Goal: Transaction & Acquisition: Purchase product/service

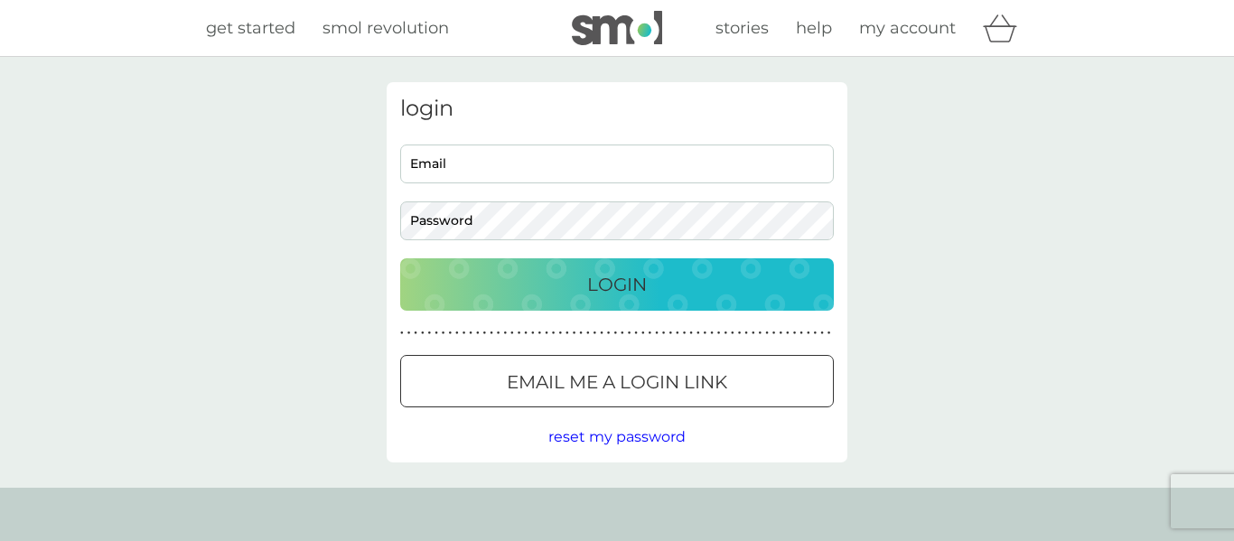
click at [522, 388] on p "Email me a login link" at bounding box center [617, 382] width 220 height 29
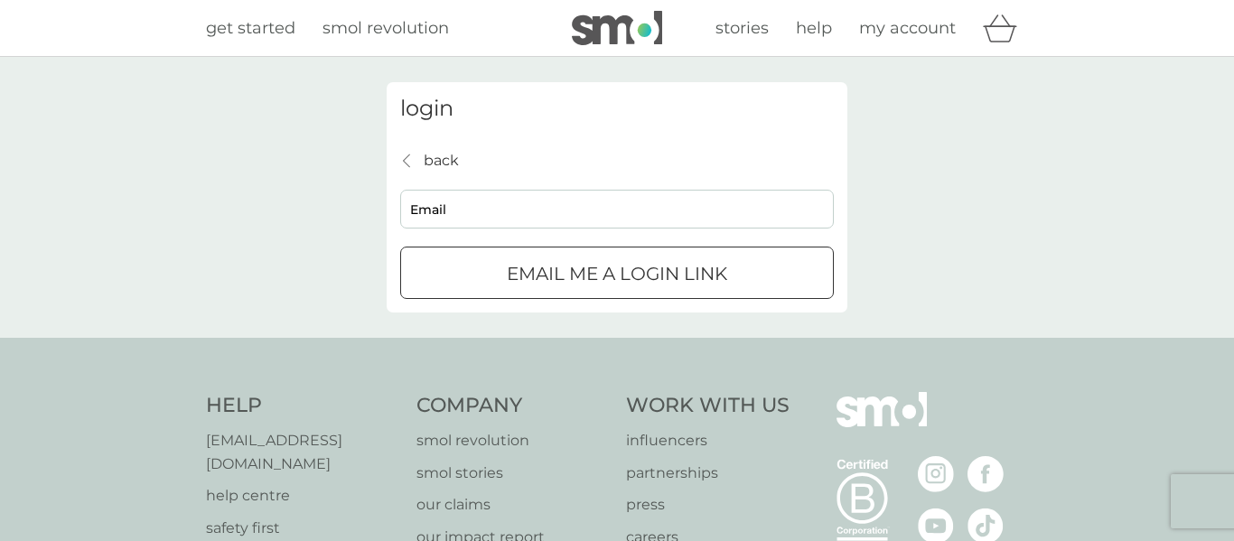
click at [563, 194] on input "Email" at bounding box center [617, 209] width 434 height 39
type input "[EMAIL_ADDRESS][DOMAIN_NAME]"
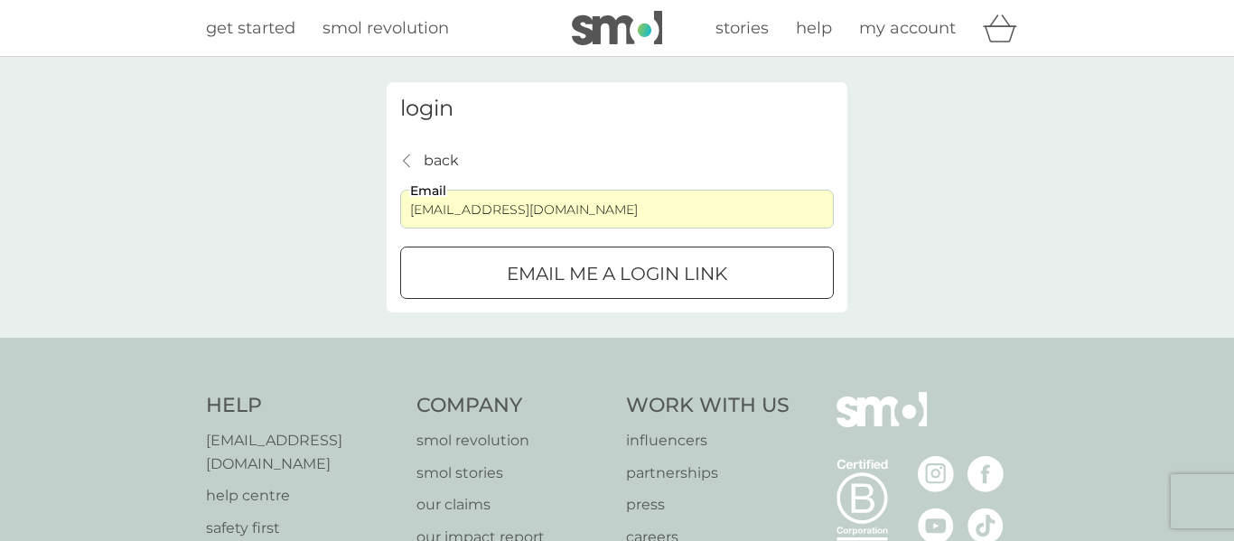
click at [570, 290] on button "Email me a login link" at bounding box center [617, 273] width 434 height 52
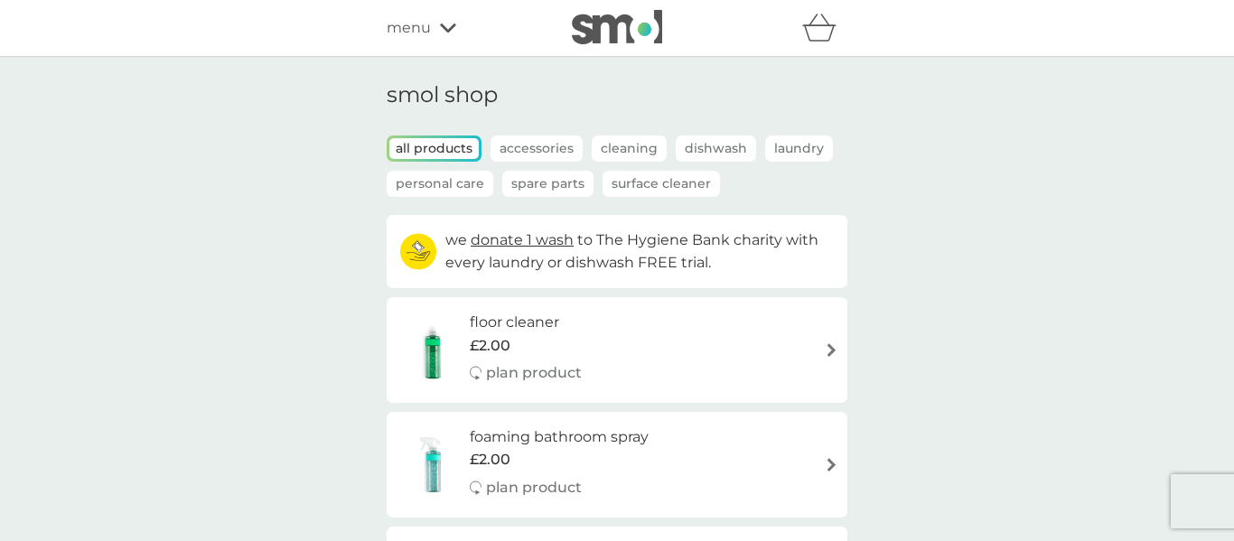
click at [436, 31] on div "menu" at bounding box center [464, 27] width 154 height 23
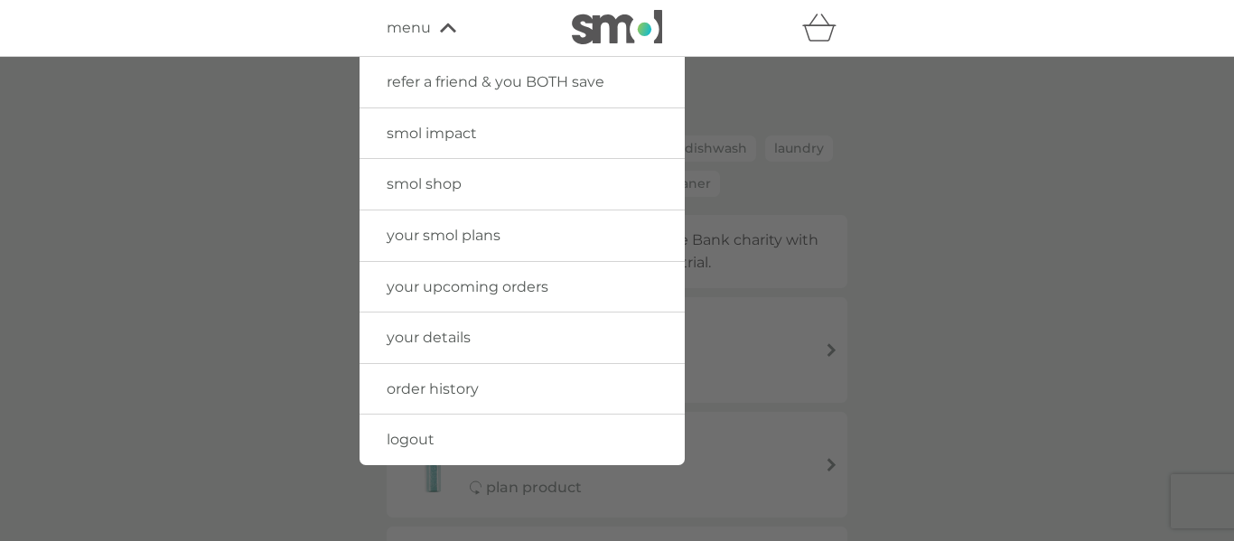
click at [441, 232] on span "your smol plans" at bounding box center [444, 235] width 114 height 17
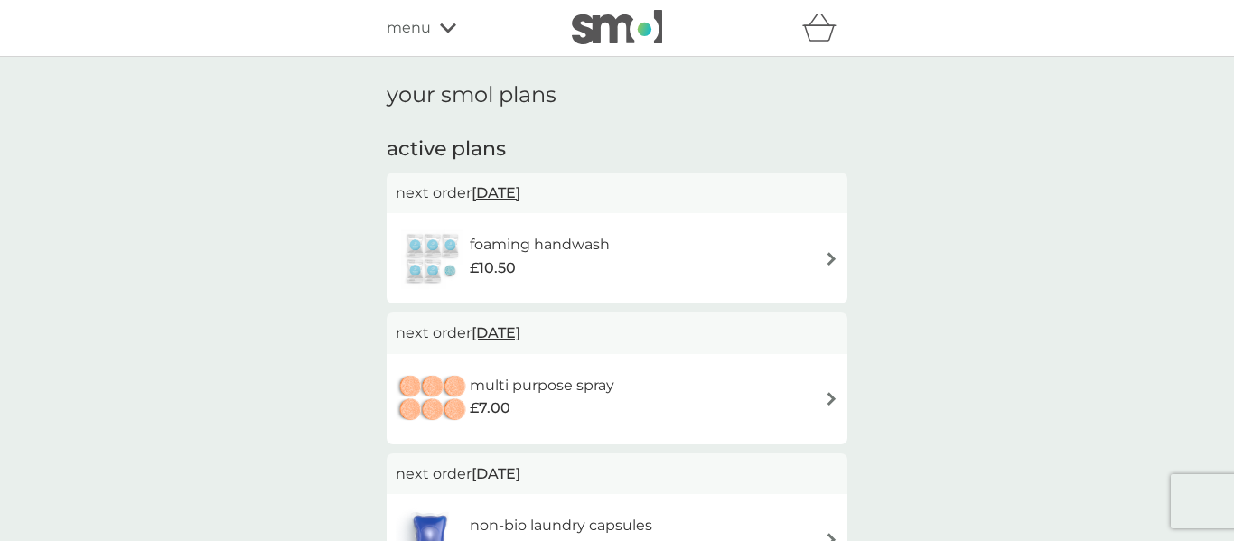
click at [782, 262] on div "foaming handwash £10.50" at bounding box center [617, 258] width 443 height 63
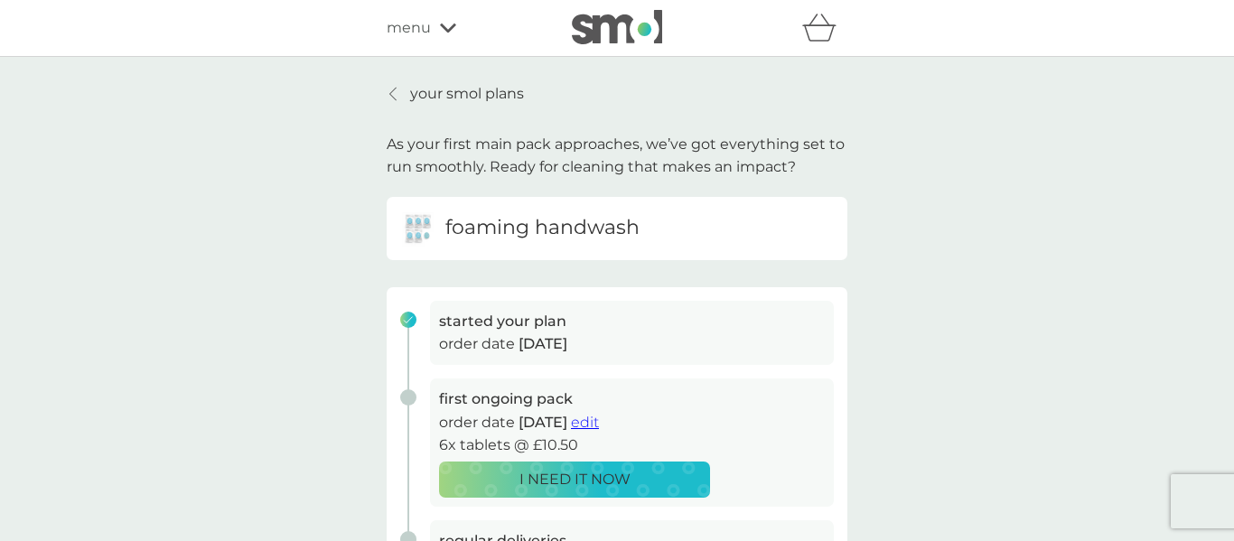
click at [599, 419] on span "edit" at bounding box center [585, 422] width 28 height 17
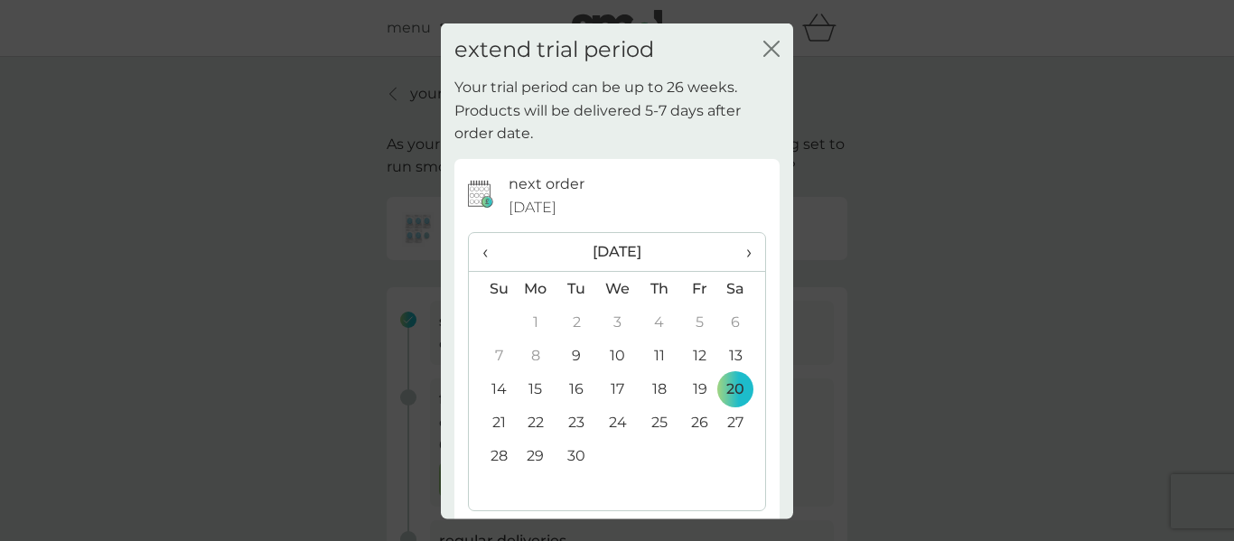
click at [766, 59] on div "close" at bounding box center [771, 49] width 16 height 26
click at [770, 48] on icon "close" at bounding box center [767, 48] width 7 height 14
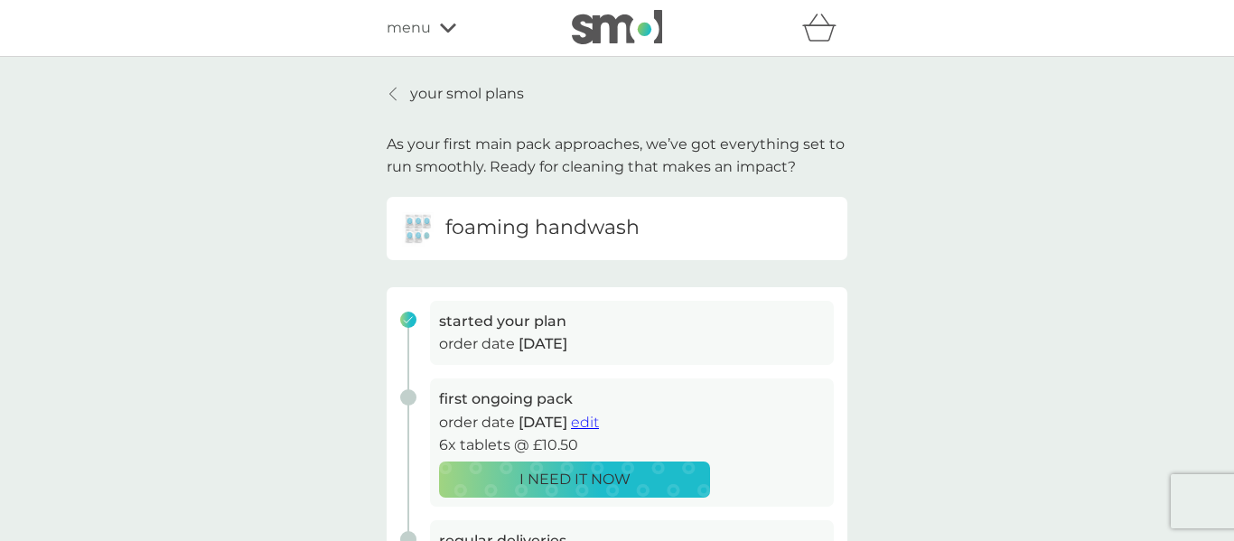
click at [477, 90] on p "your smol plans" at bounding box center [467, 93] width 114 height 23
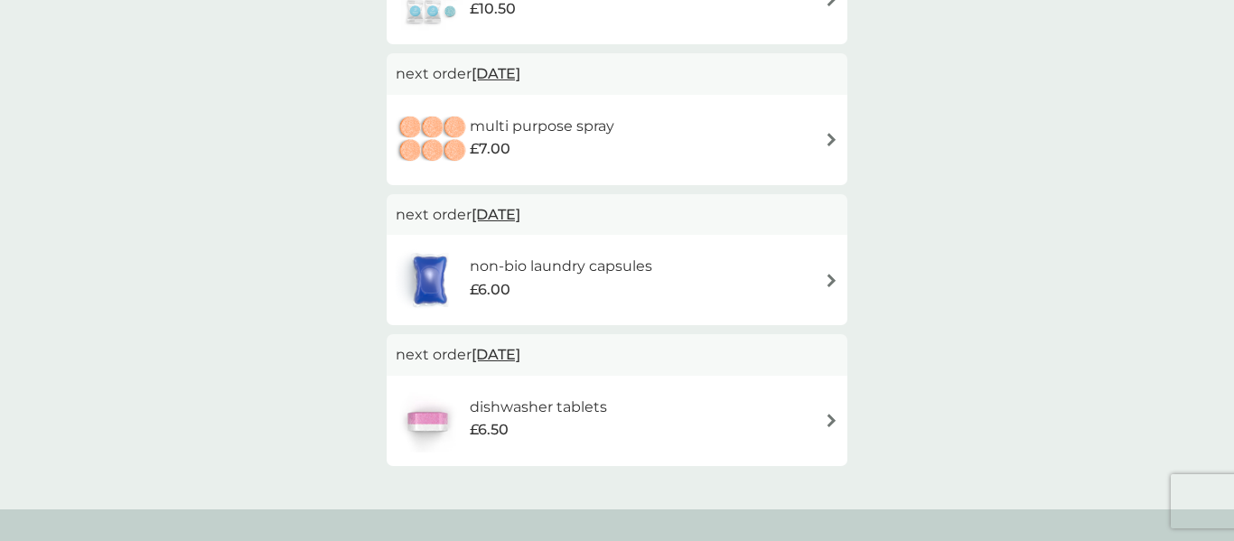
scroll to position [260, 0]
click at [603, 280] on div "£6.00" at bounding box center [561, 288] width 182 height 23
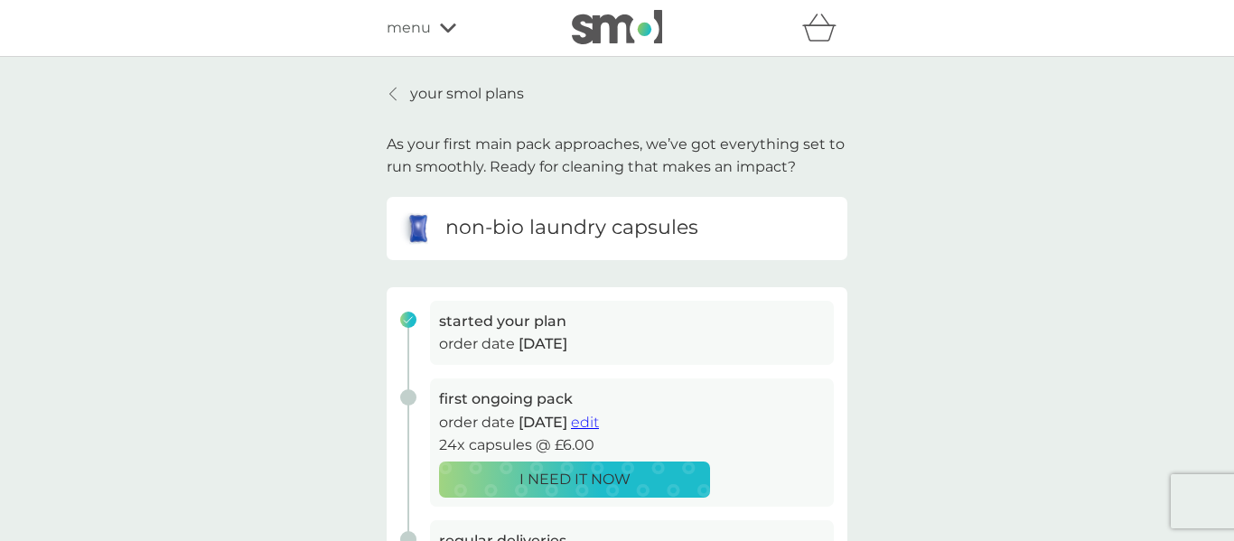
scroll to position [699, 0]
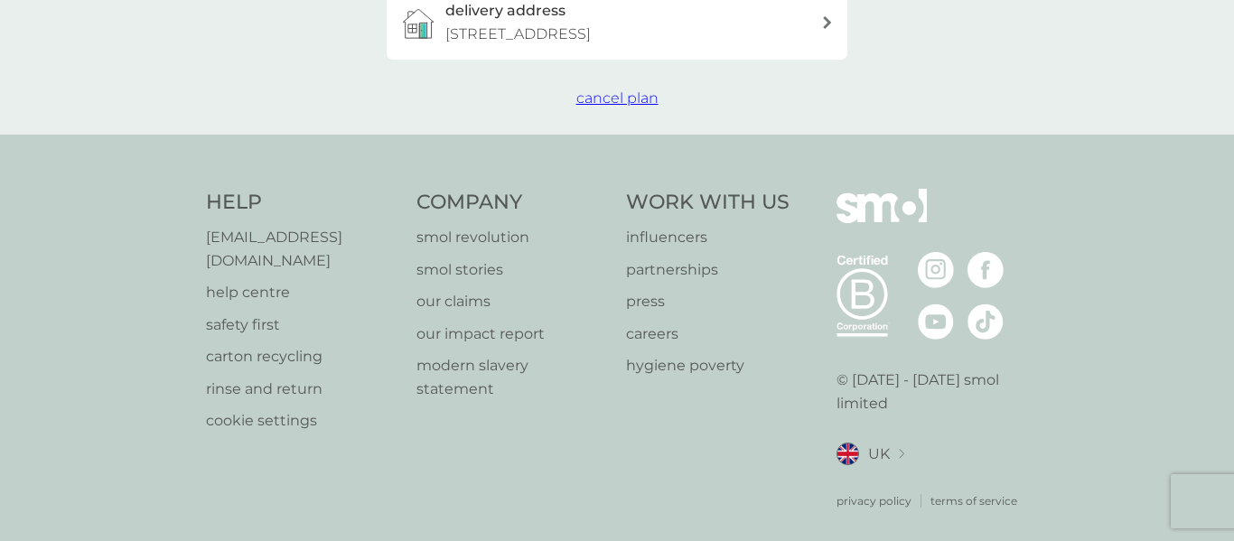
click at [618, 98] on span "cancel plan" at bounding box center [617, 97] width 82 height 17
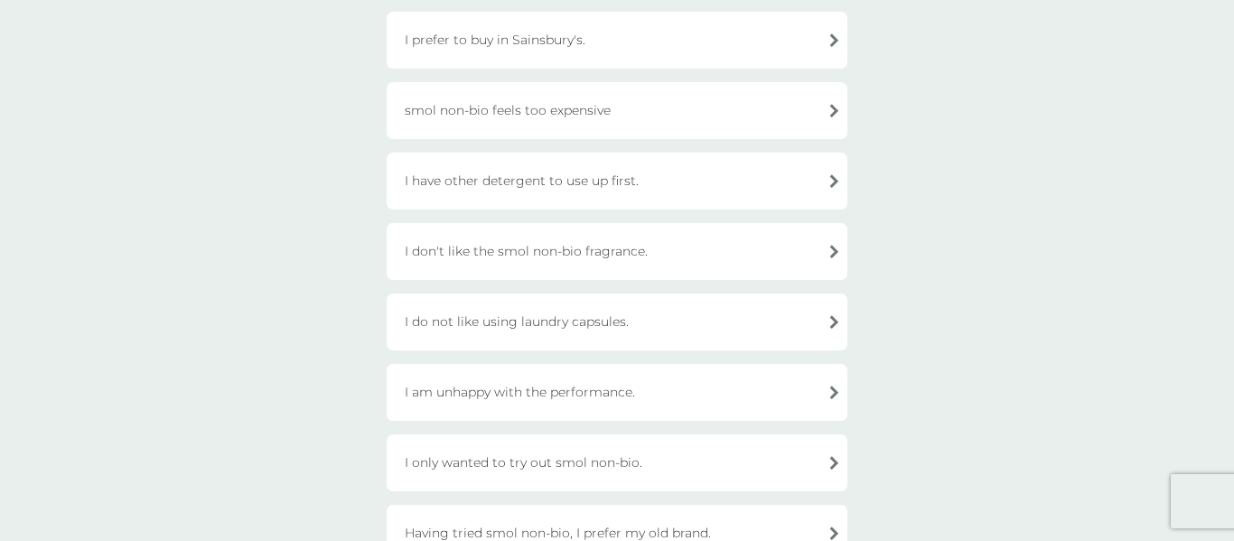
scroll to position [337, 0]
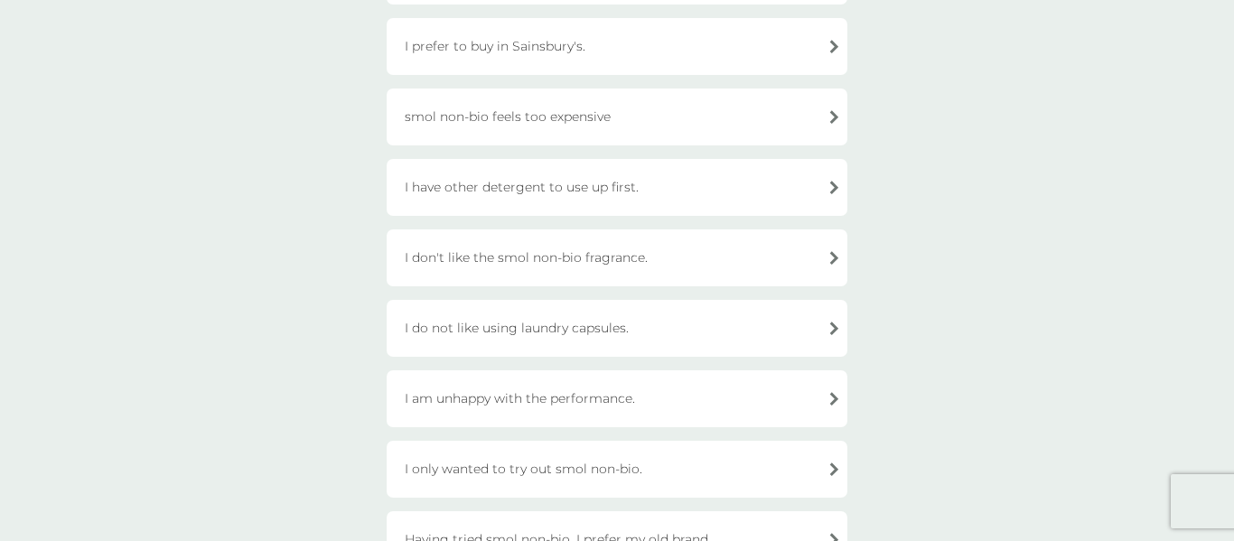
click at [704, 202] on div "I have other detergent to use up first." at bounding box center [617, 187] width 461 height 57
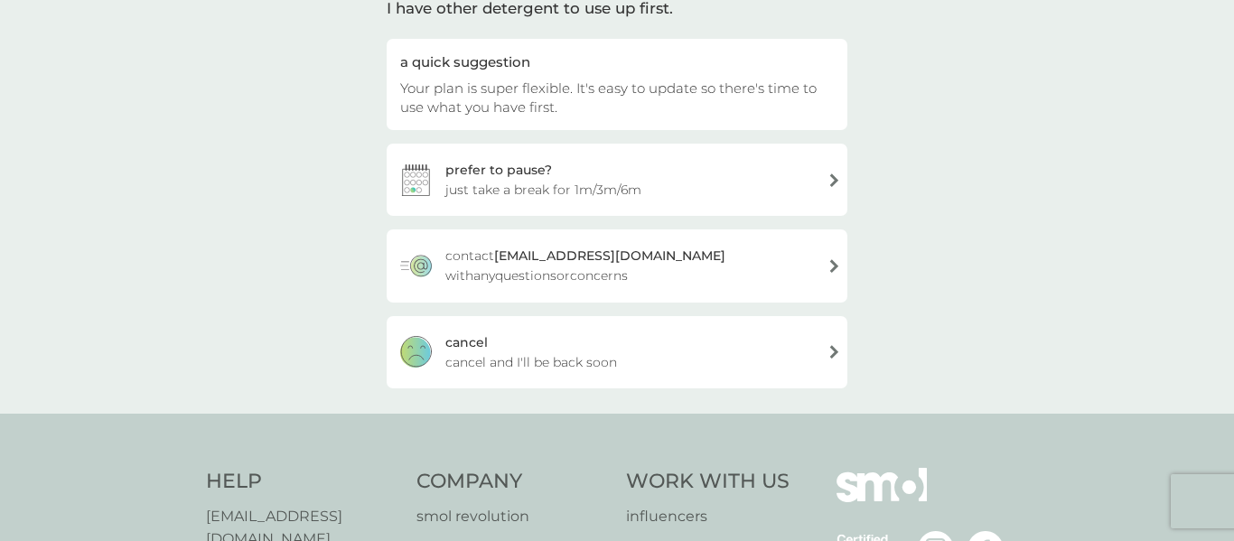
scroll to position [147, 0]
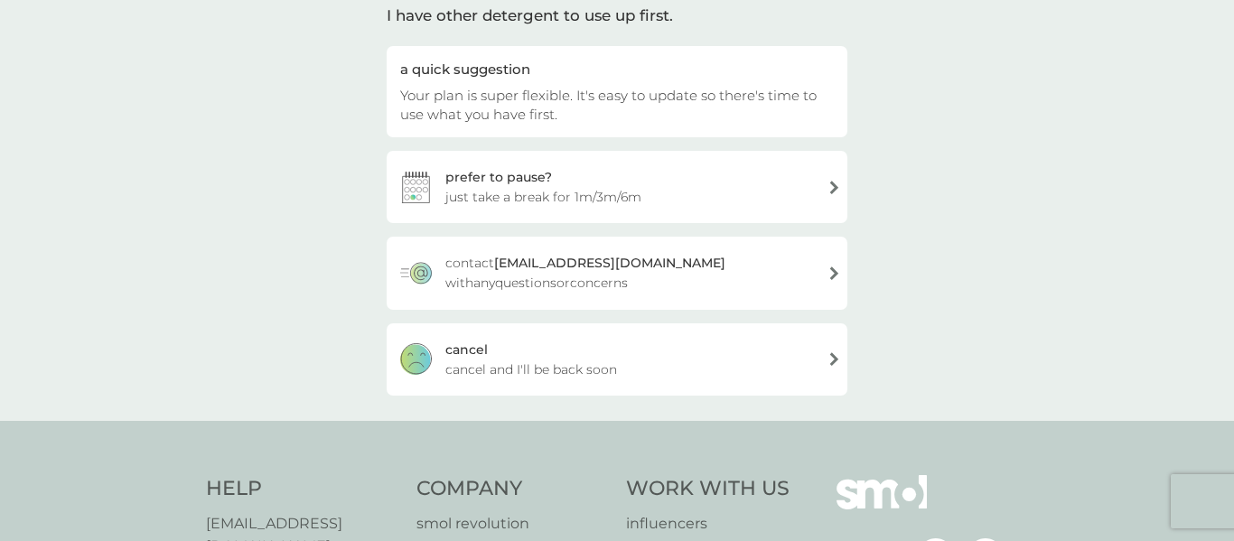
click at [767, 354] on div "cancel cancel and I'll be back soon" at bounding box center [617, 359] width 461 height 72
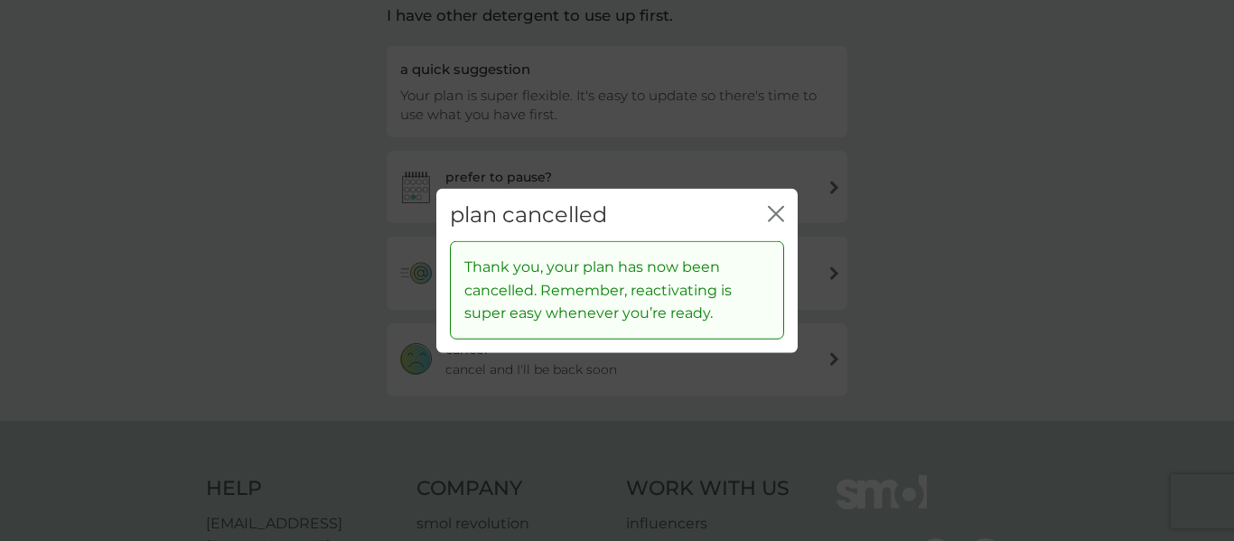
click at [774, 207] on icon "close" at bounding box center [776, 213] width 16 height 16
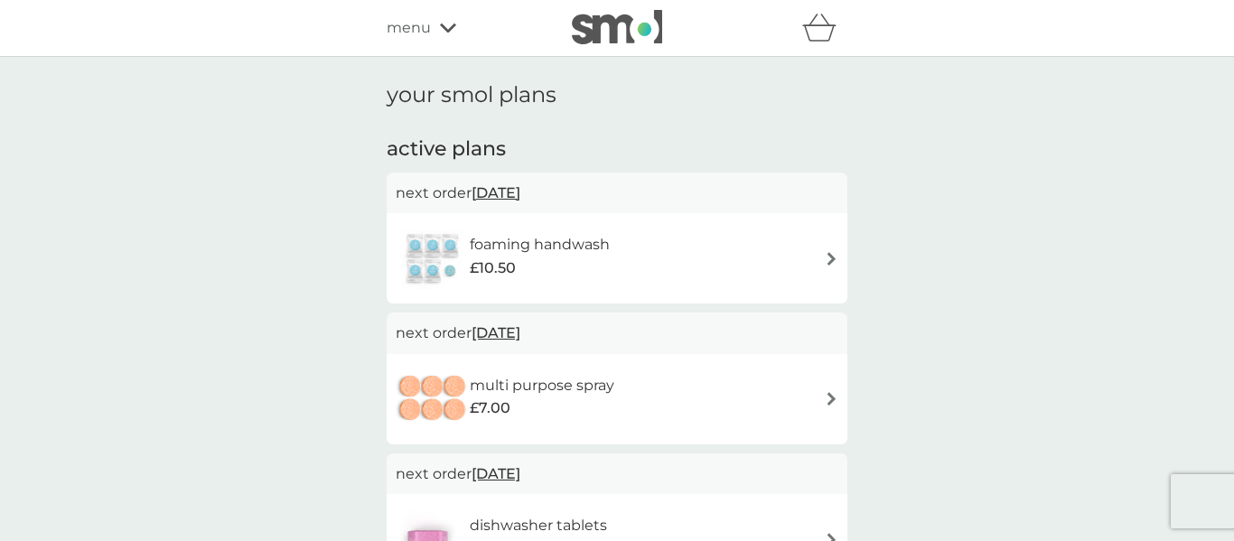
click at [416, 34] on span "menu" at bounding box center [409, 27] width 44 height 23
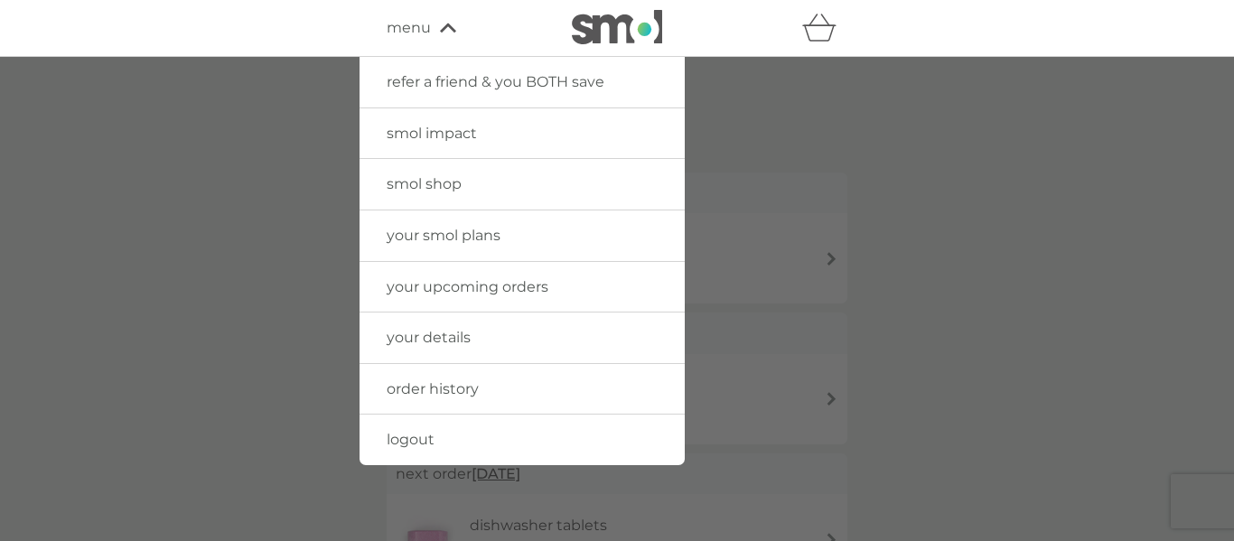
click at [436, 191] on span "smol shop" at bounding box center [424, 183] width 75 height 17
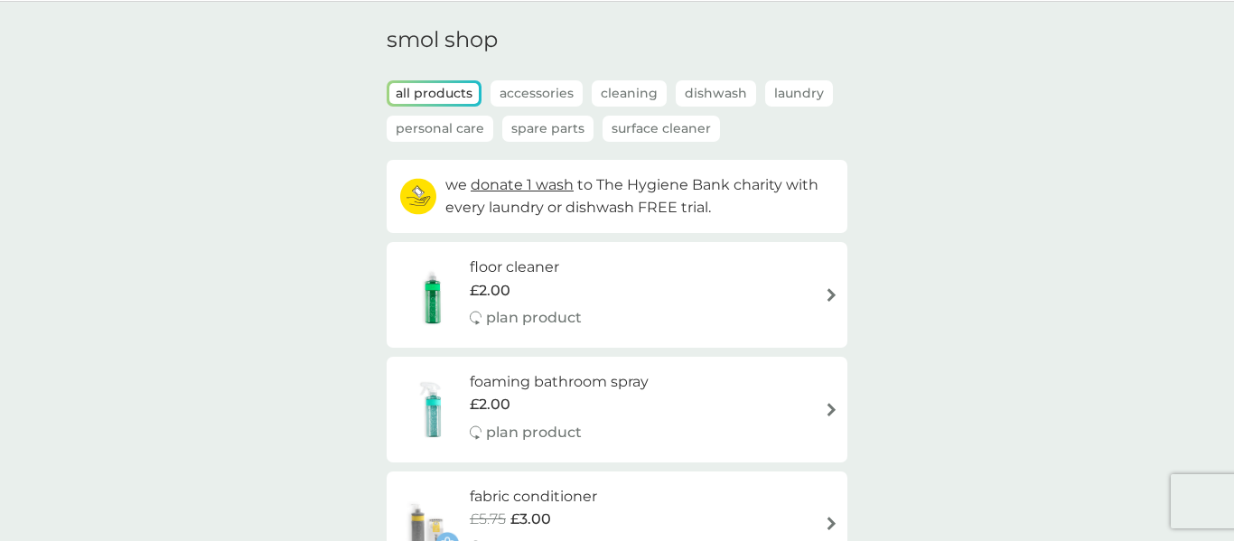
scroll to position [73, 0]
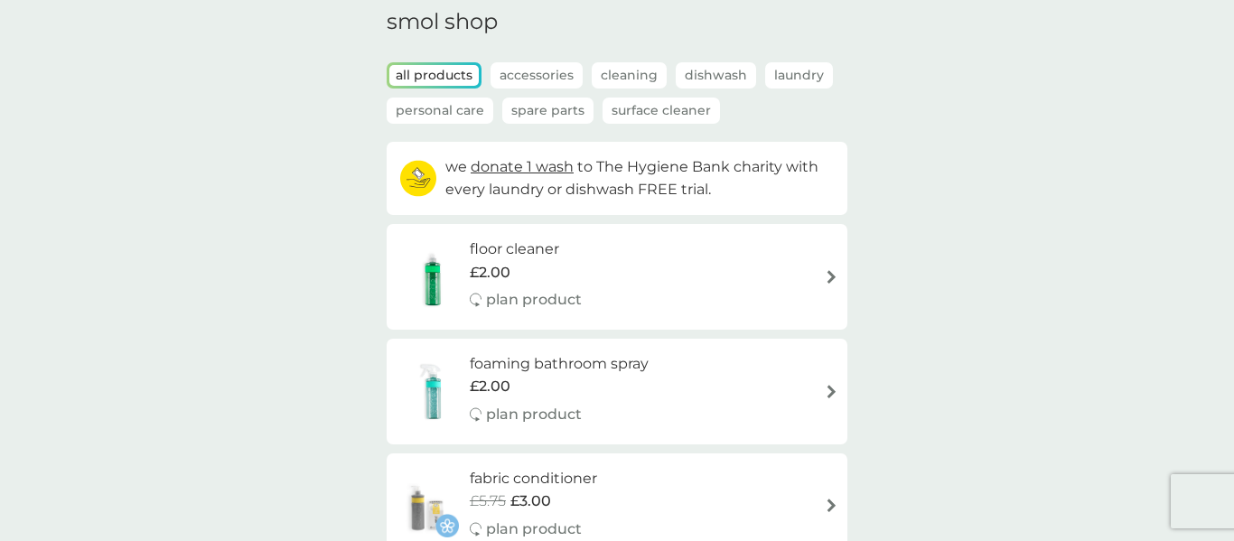
click at [622, 360] on h6 "foaming bathroom spray" at bounding box center [559, 363] width 179 height 23
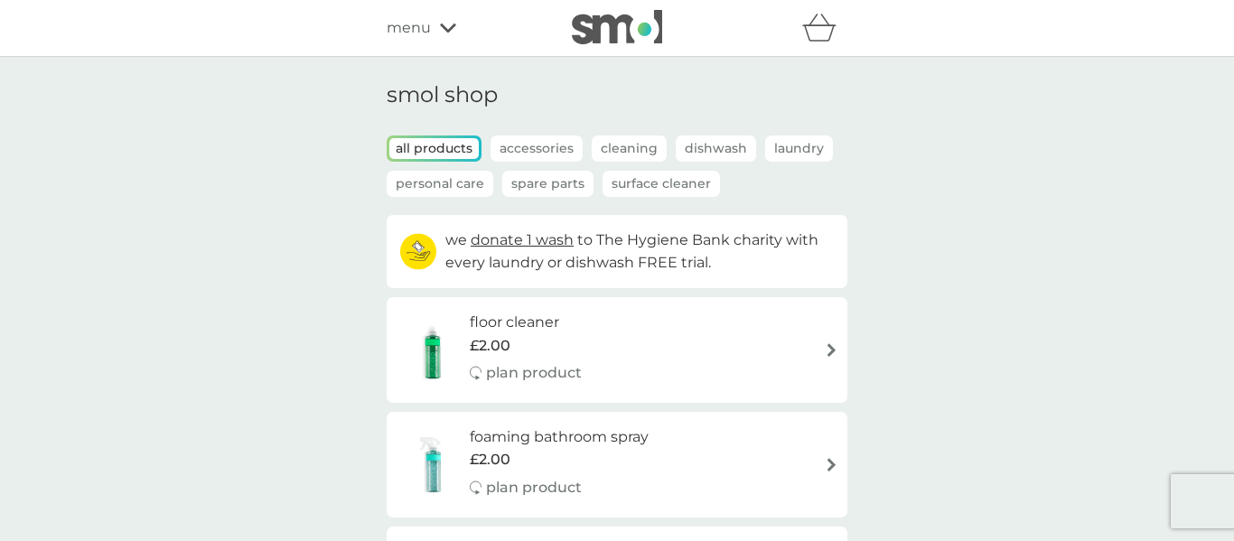
scroll to position [73, 0]
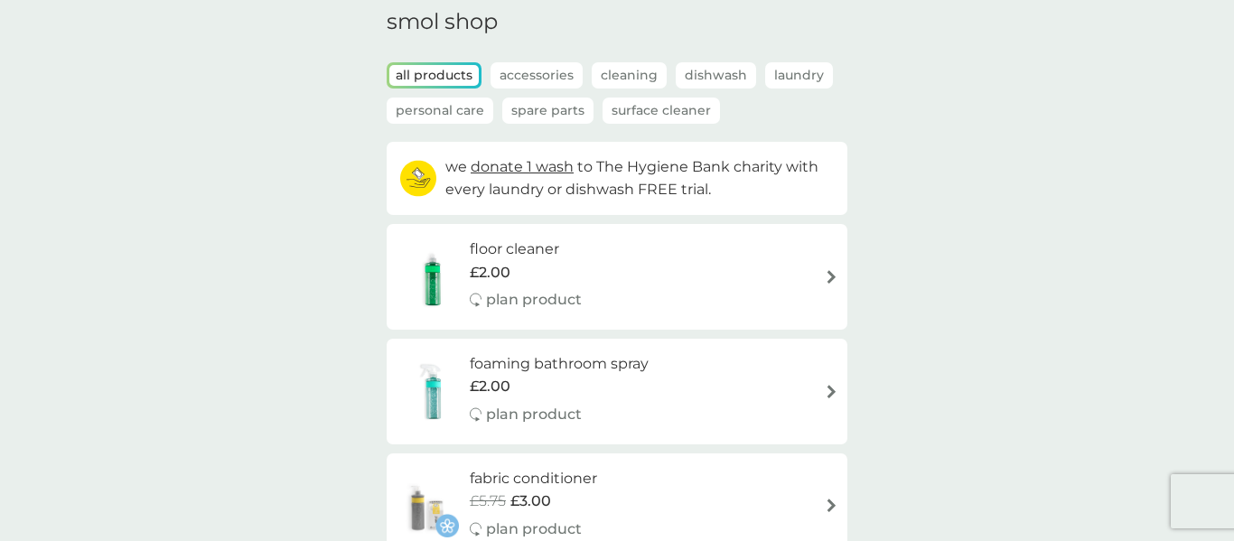
click at [538, 410] on p "plan product" at bounding box center [534, 414] width 96 height 23
select select "182"
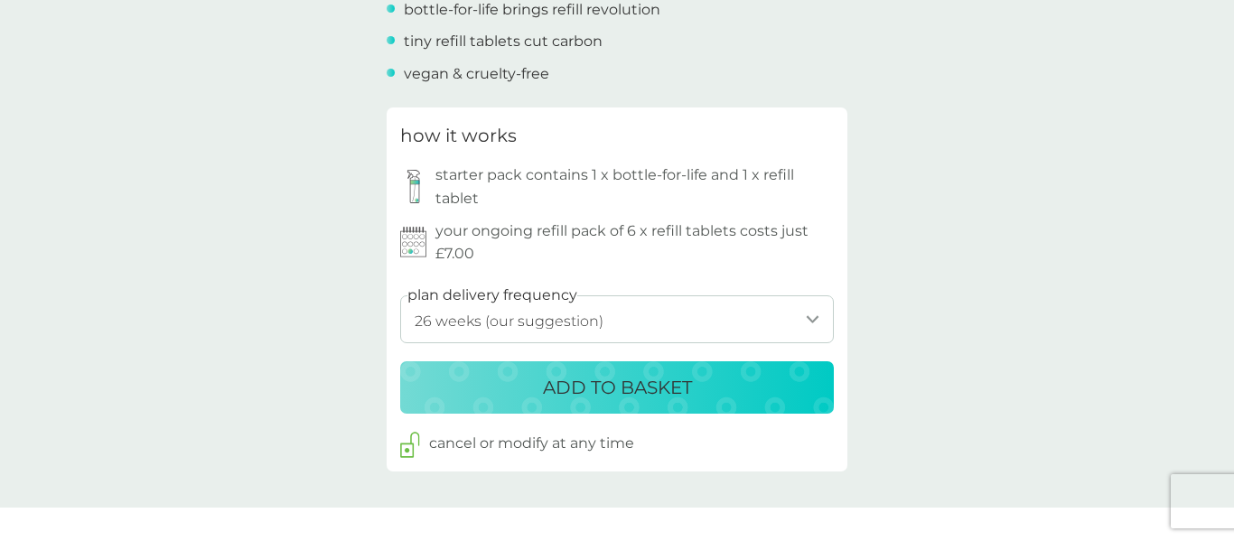
scroll to position [831, 0]
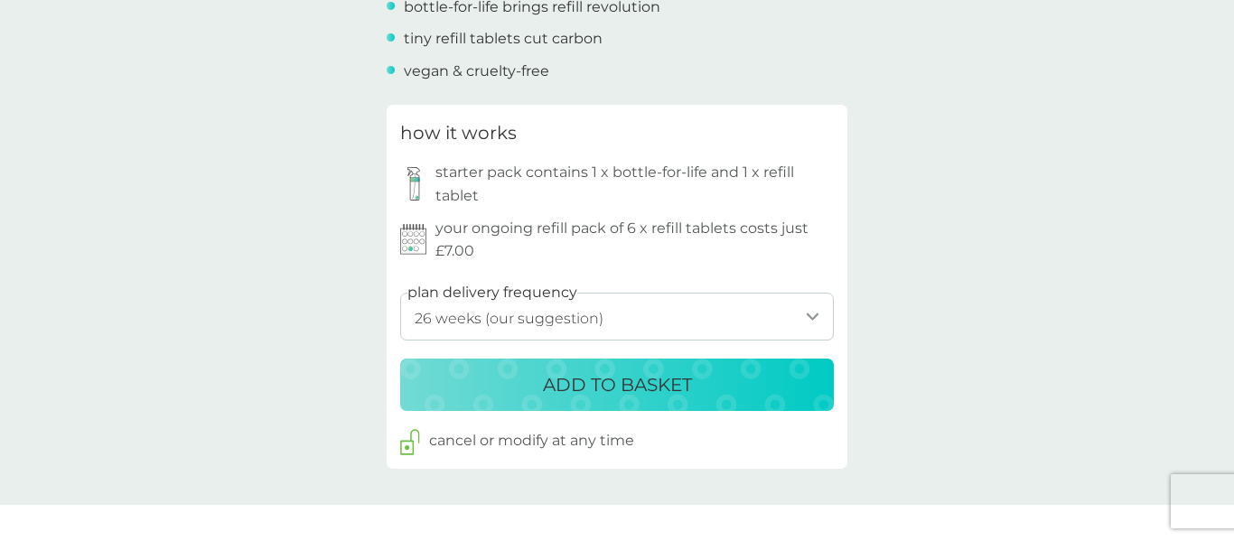
click at [711, 324] on select "1 week 2 weeks 3 weeks 4 weeks 5 weeks 6 weeks 7 weeks 8 weeks 9 weeks 10 weeks…" at bounding box center [617, 317] width 434 height 48
click at [1123, 244] on div "back Game changer! I won't be going back to the numerous sprays I used to use, …" at bounding box center [617, 497] width 1234 height 2493
click at [618, 391] on p "ADD TO BASKET" at bounding box center [617, 384] width 149 height 29
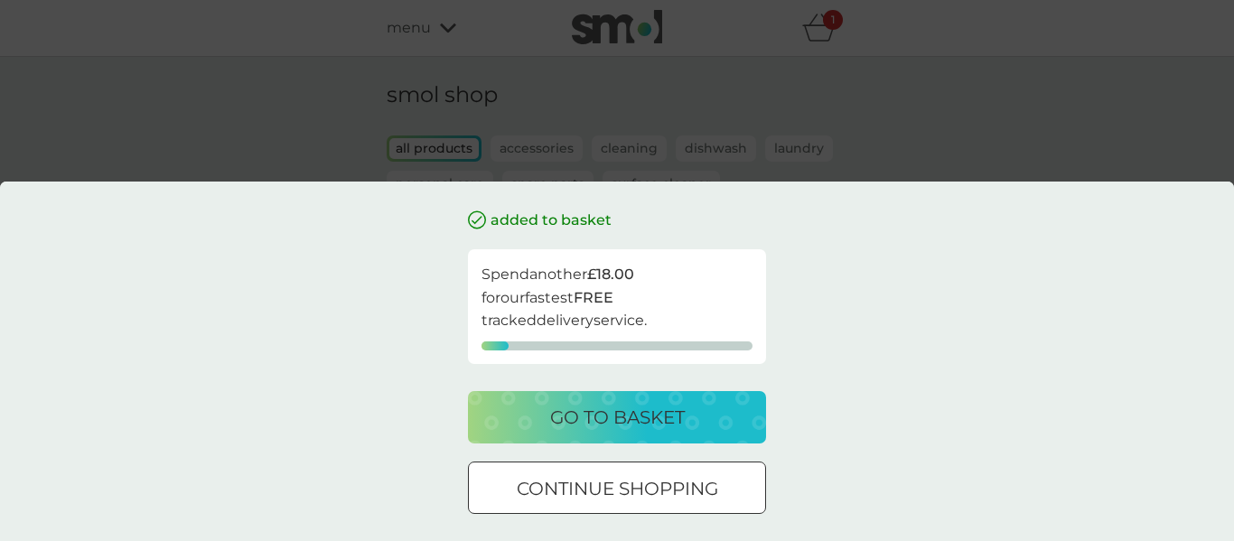
click at [556, 490] on p "continue shopping" at bounding box center [617, 488] width 201 height 29
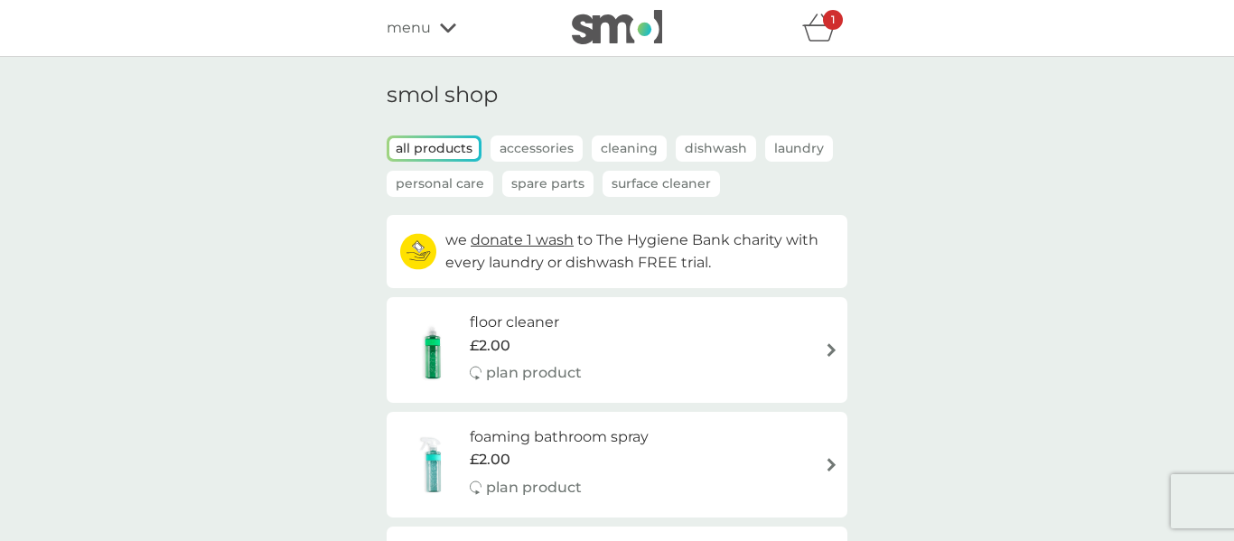
click at [636, 347] on div "floor cleaner £2.00 plan product" at bounding box center [617, 350] width 443 height 79
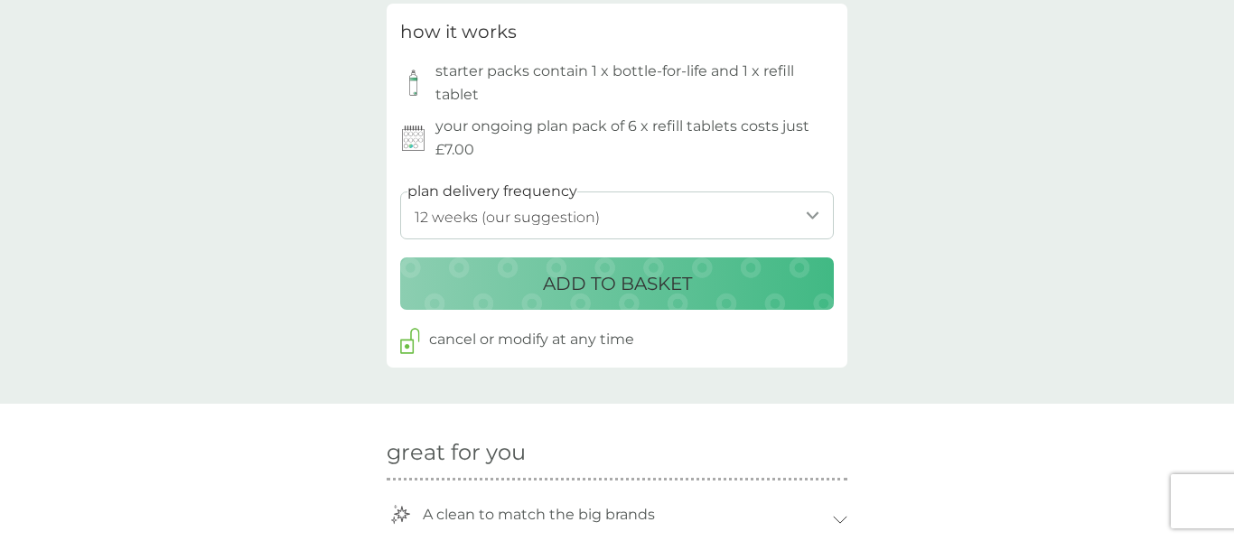
scroll to position [887, 0]
click at [621, 216] on select "1 week 2 weeks 3 weeks 4 weeks 5 weeks 6 weeks 7 weeks 8 weeks 9 weeks 10 weeks…" at bounding box center [617, 215] width 434 height 48
select select "112"
click at [400, 191] on select "1 week 2 weeks 3 weeks 4 weeks 5 weeks 6 weeks 7 weeks 8 weeks 9 weeks 10 weeks…" at bounding box center [617, 215] width 434 height 48
click at [646, 304] on button "ADD TO BASKET" at bounding box center [617, 283] width 434 height 52
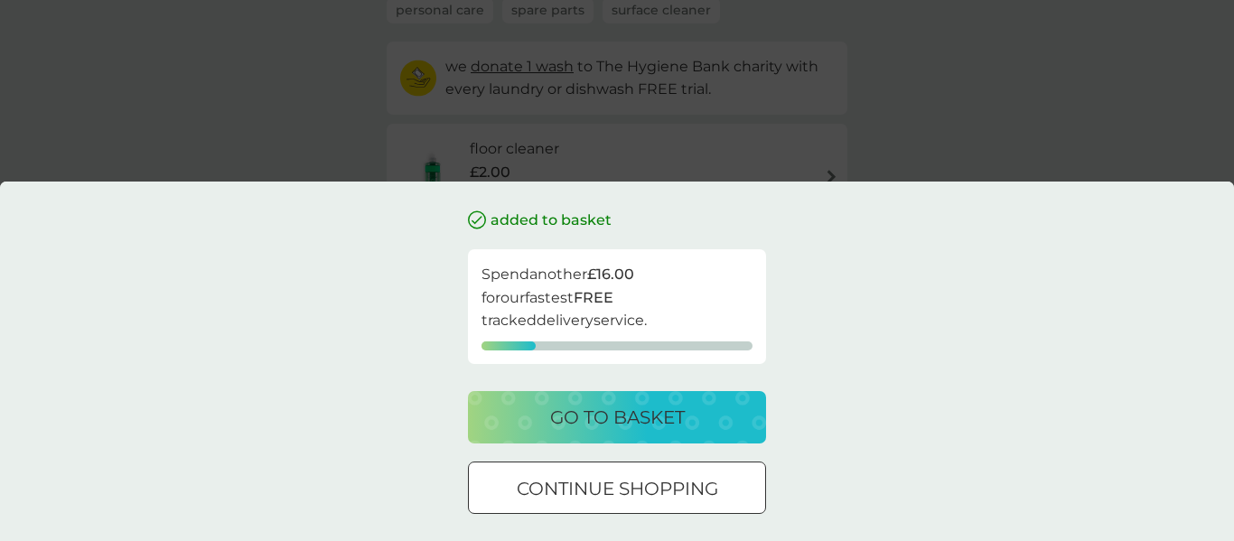
scroll to position [185, 0]
click at [631, 481] on div at bounding box center [616, 489] width 65 height 19
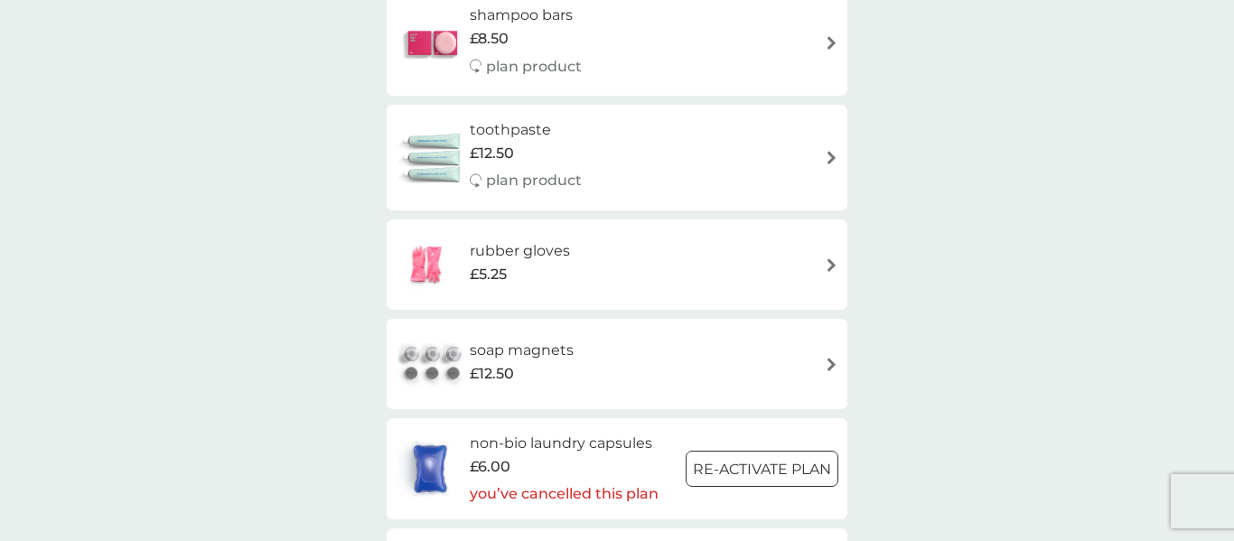
scroll to position [2332, 0]
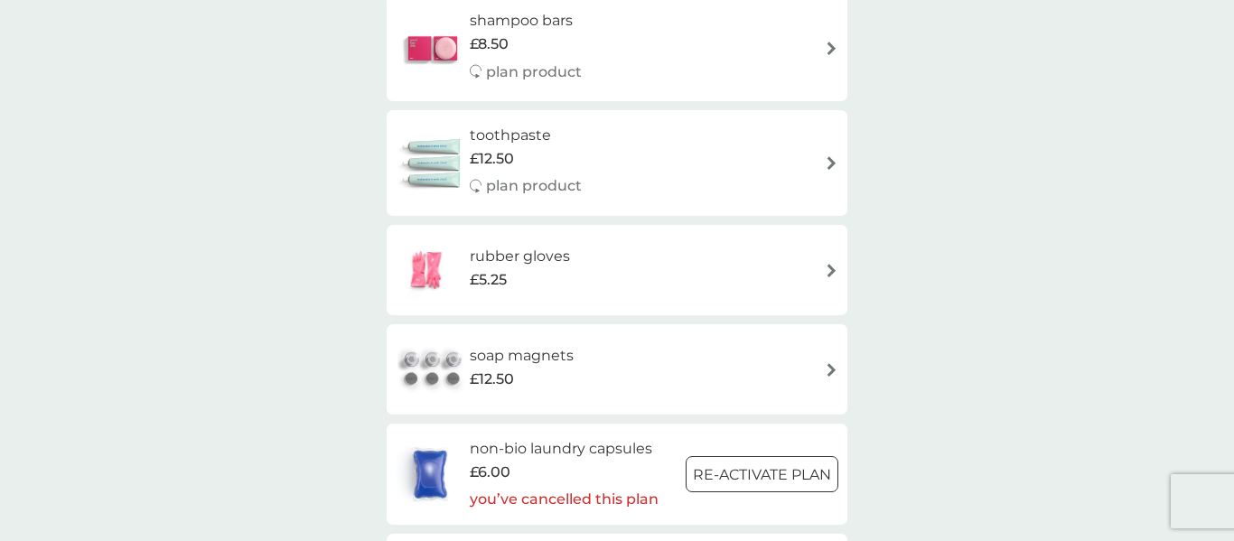
click at [792, 248] on div "rubber gloves £5.25" at bounding box center [617, 269] width 443 height 63
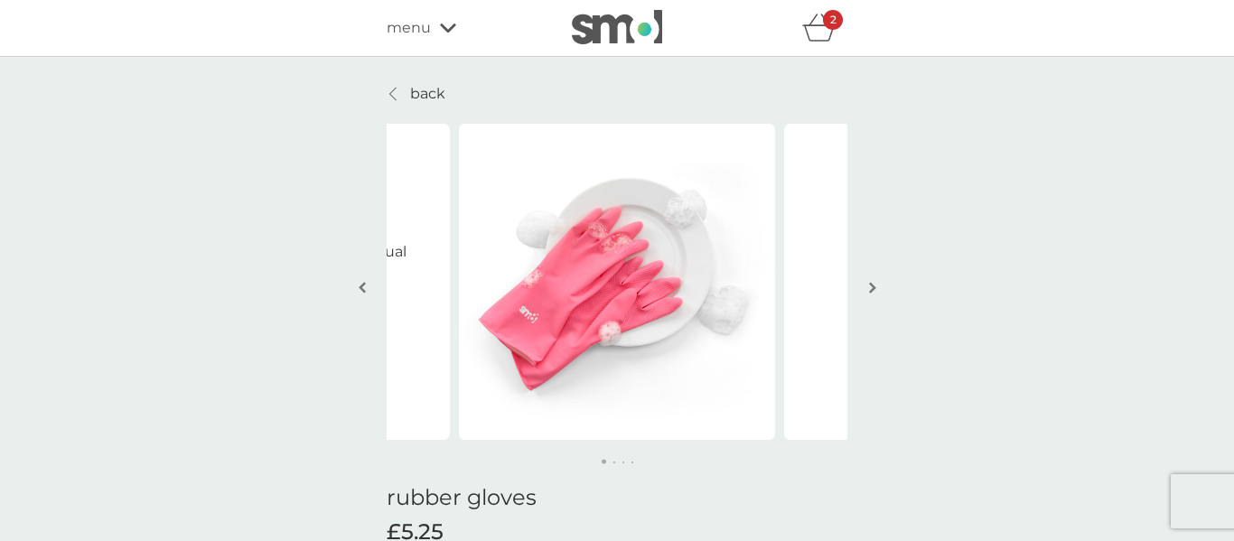
click at [829, 34] on icon "basket" at bounding box center [819, 28] width 34 height 28
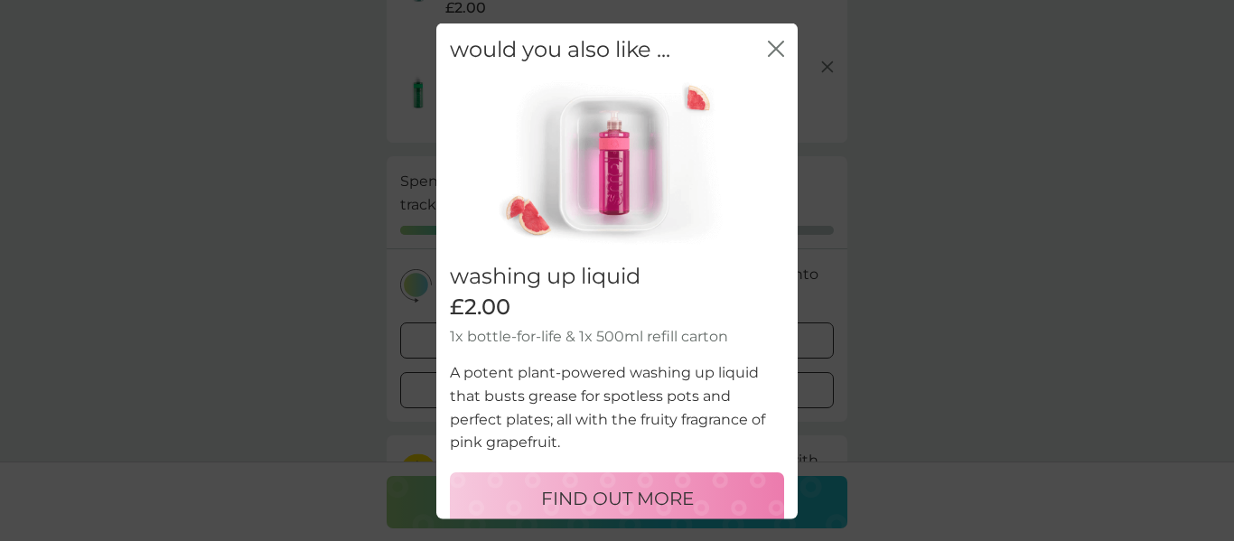
scroll to position [19, 0]
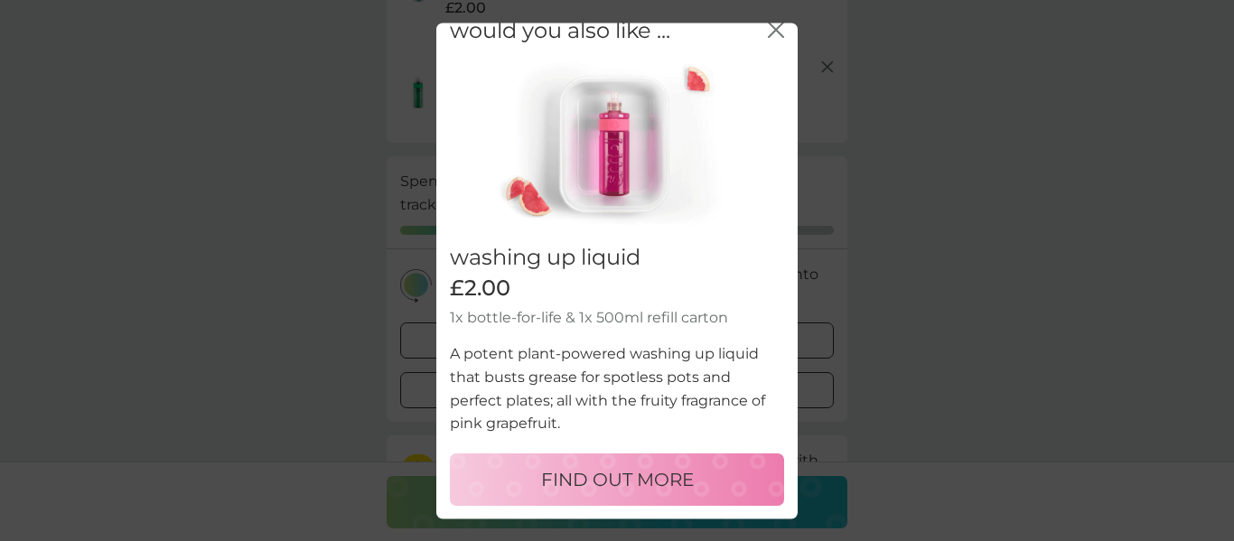
click at [771, 28] on icon "close" at bounding box center [776, 29] width 16 height 16
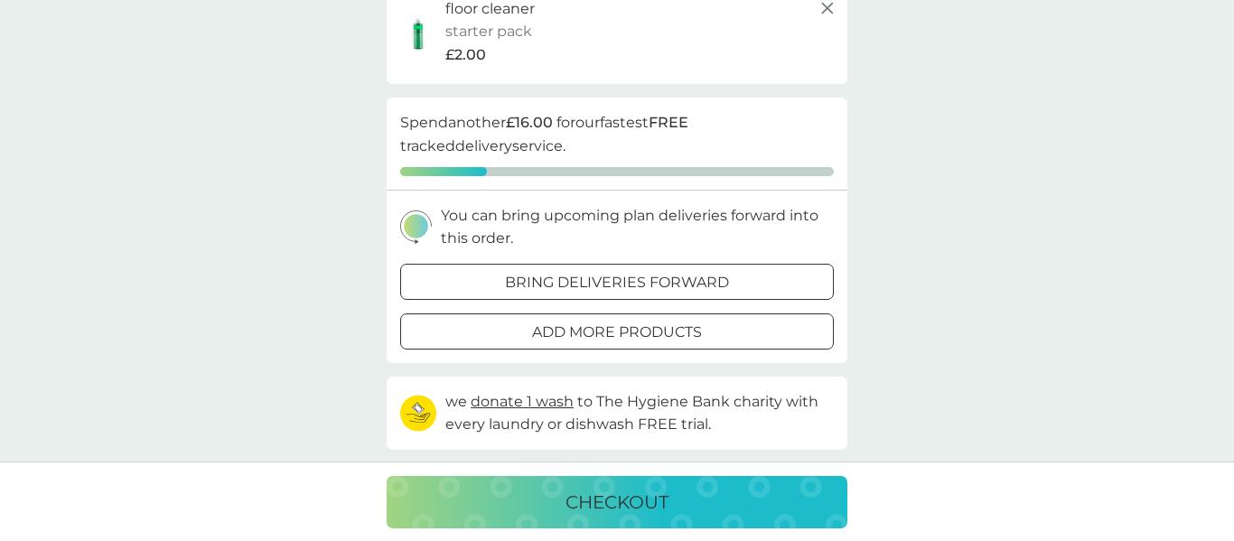
scroll to position [249, 0]
click at [556, 284] on p "bring deliveries forward" at bounding box center [617, 281] width 224 height 23
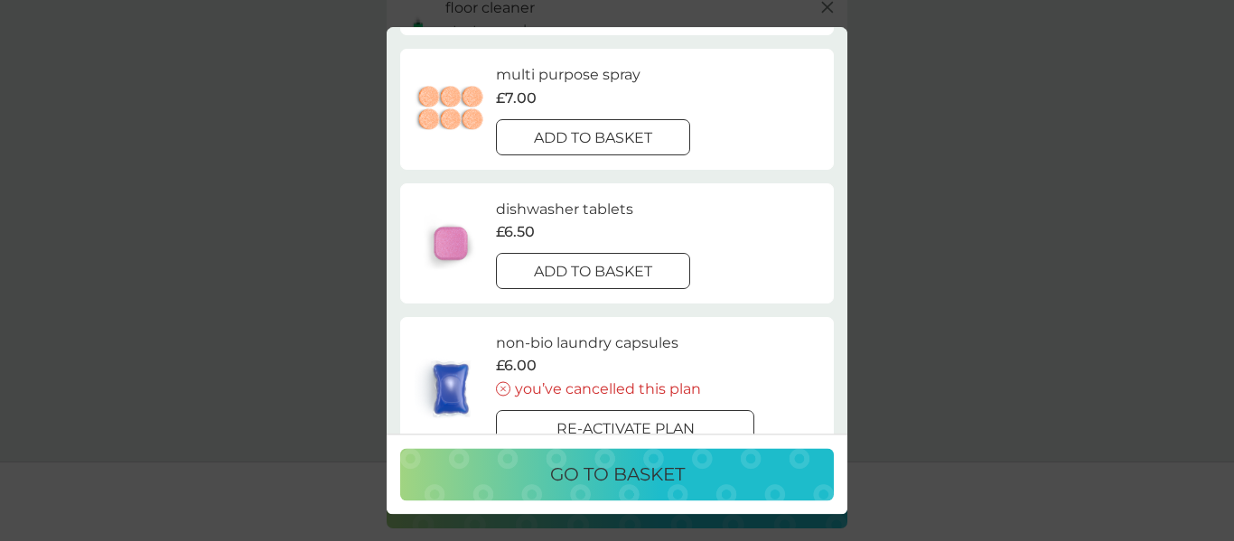
scroll to position [164, 0]
click at [603, 275] on div at bounding box center [592, 273] width 65 height 19
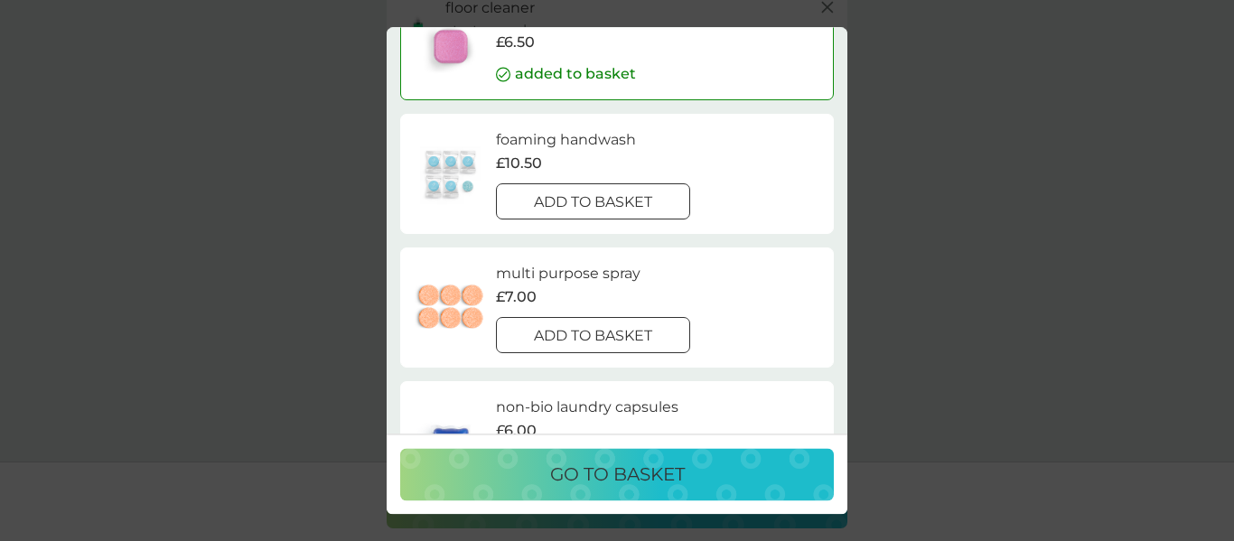
scroll to position [97, 0]
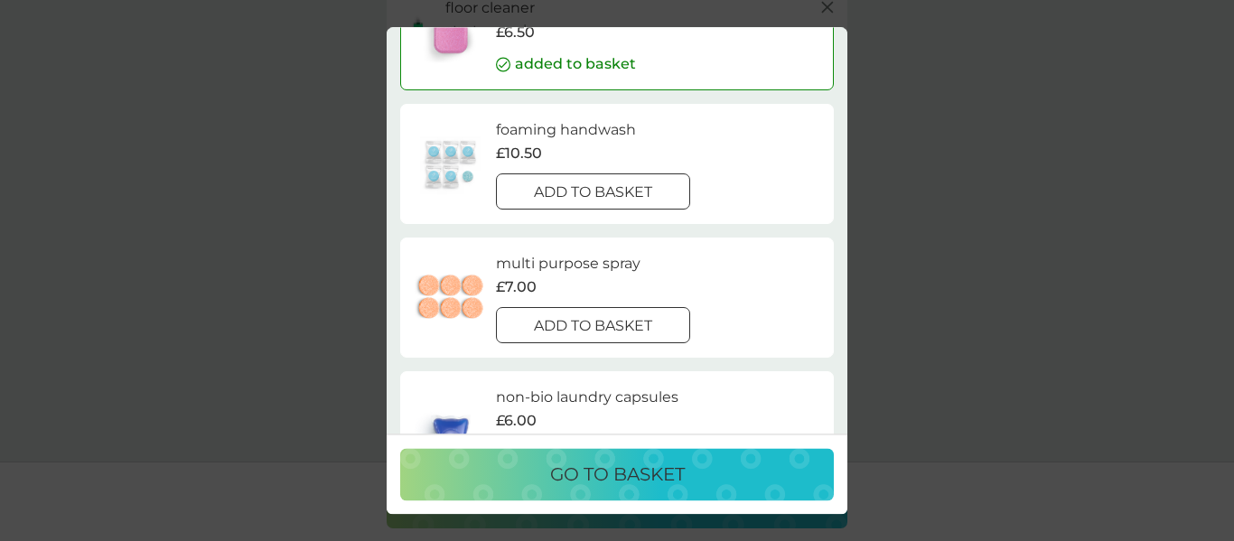
click at [642, 199] on p "add to basket" at bounding box center [593, 193] width 118 height 23
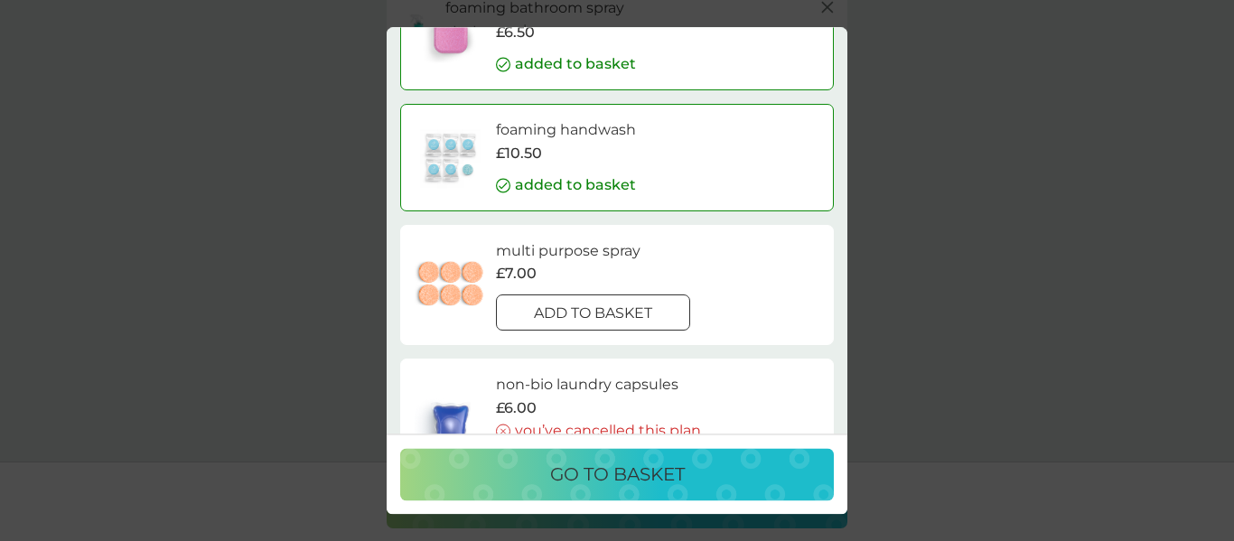
scroll to position [542, 0]
click at [614, 313] on div at bounding box center [614, 313] width 0 height 0
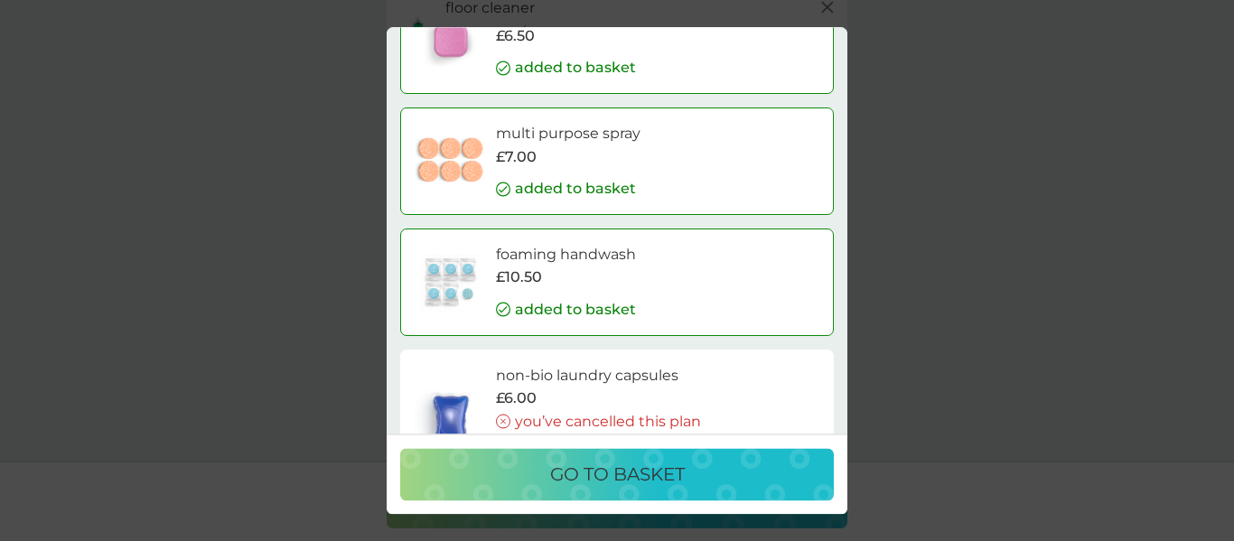
scroll to position [213, 0]
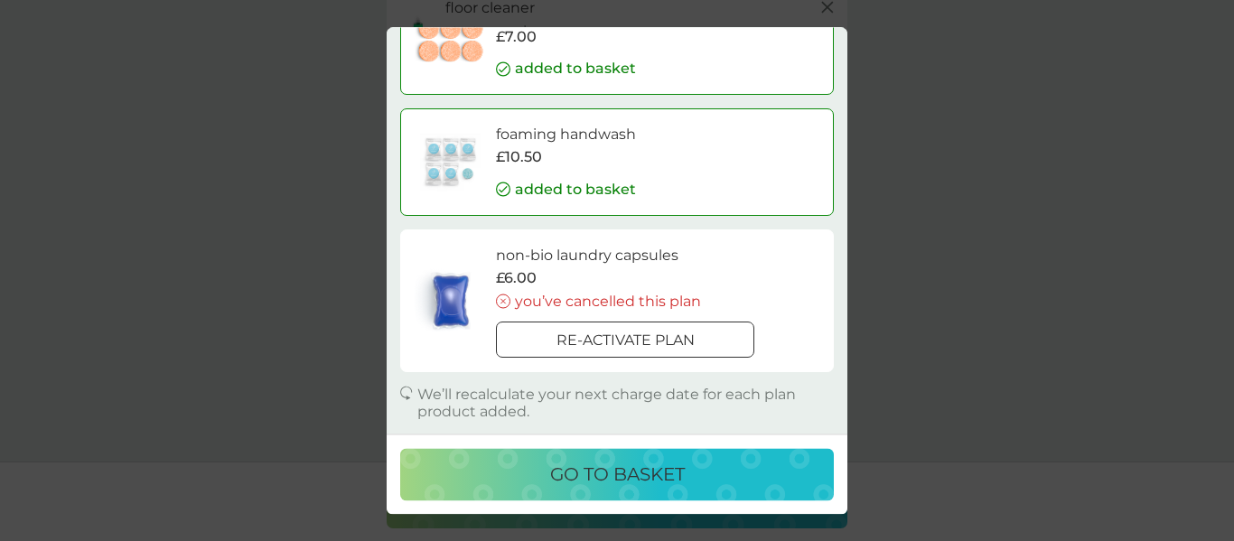
click at [643, 475] on p "go to basket" at bounding box center [617, 474] width 135 height 29
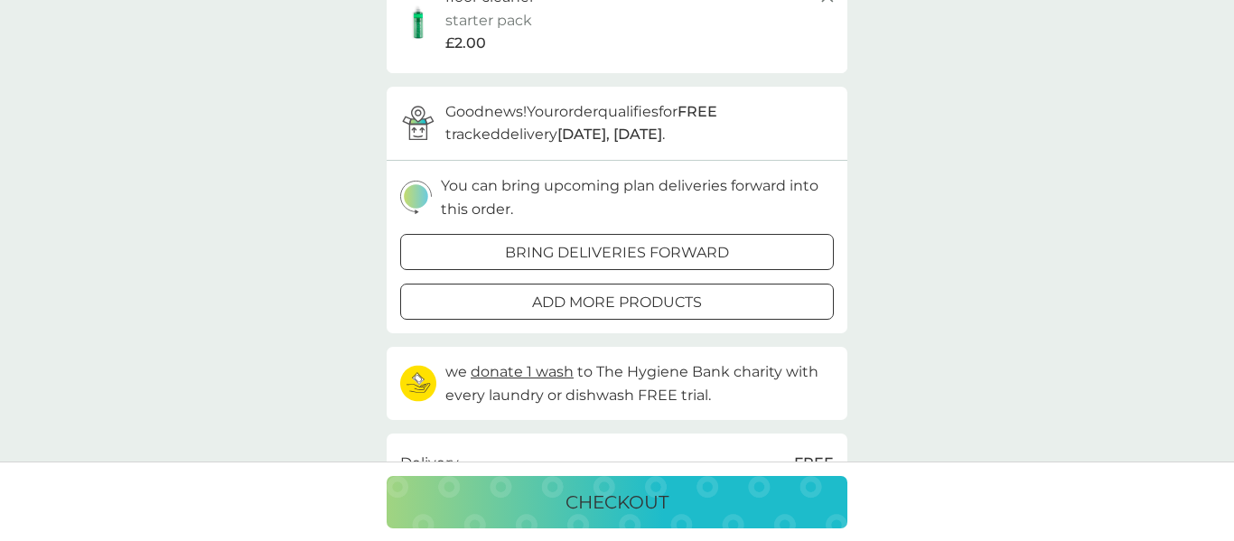
scroll to position [0, 0]
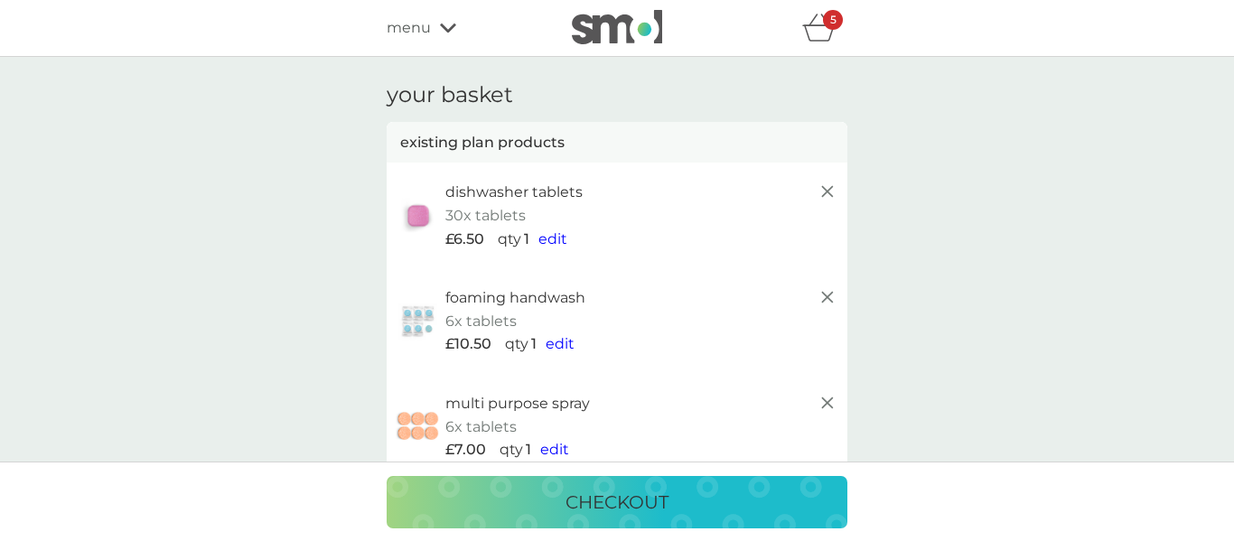
click at [434, 26] on div "menu" at bounding box center [464, 27] width 154 height 23
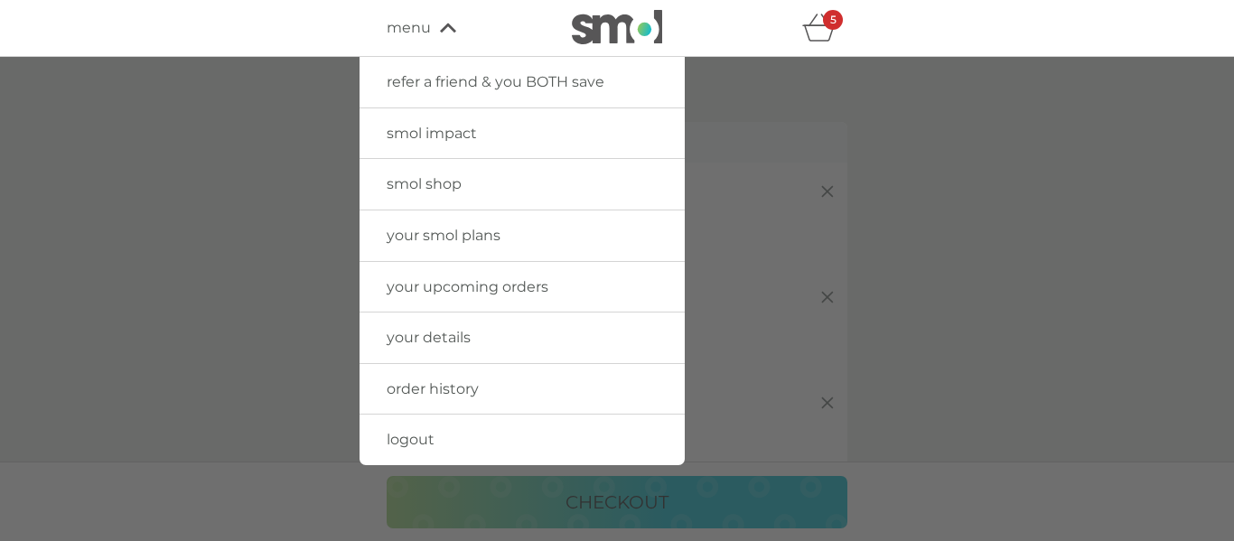
click at [462, 227] on span "your smol plans" at bounding box center [444, 235] width 114 height 17
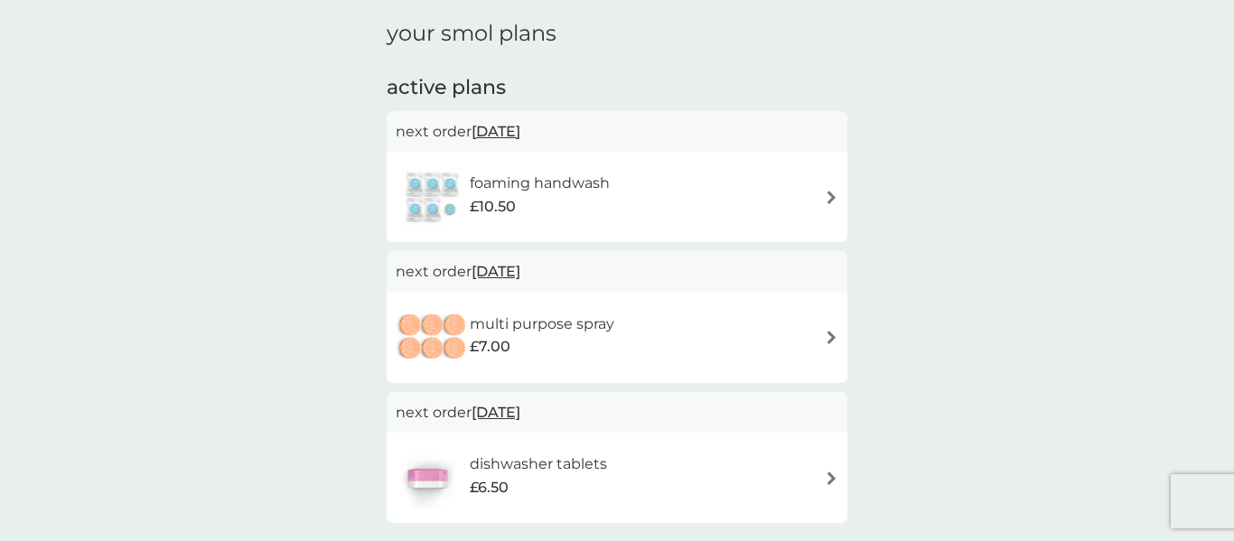
scroll to position [66, 0]
